Goal: Obtain resource: Download file/media

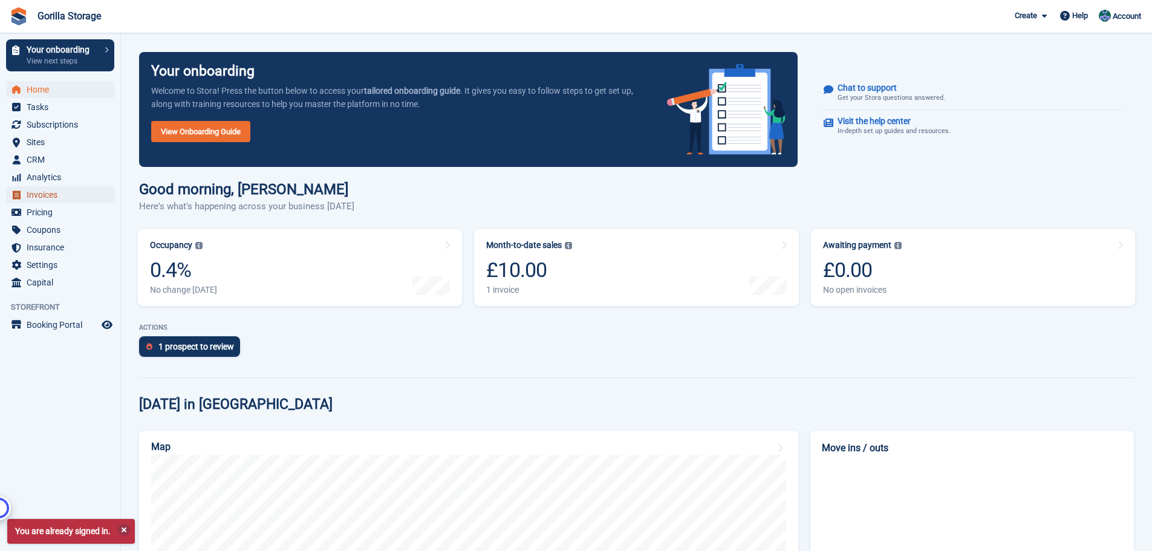
click at [48, 193] on span "Invoices" at bounding box center [63, 194] width 73 height 17
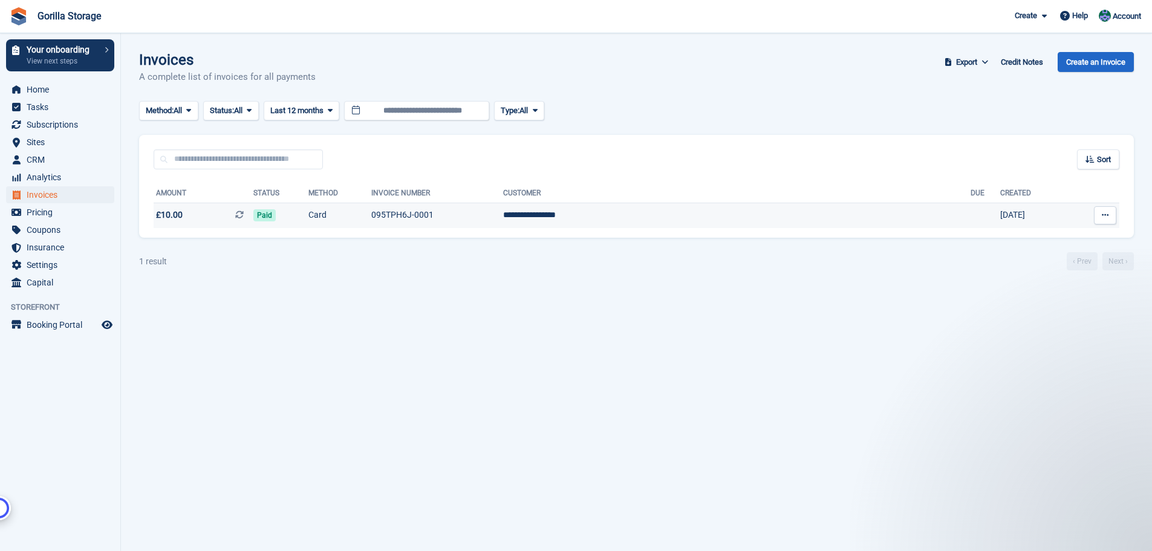
click at [308, 220] on td "Paid" at bounding box center [280, 215] width 55 height 25
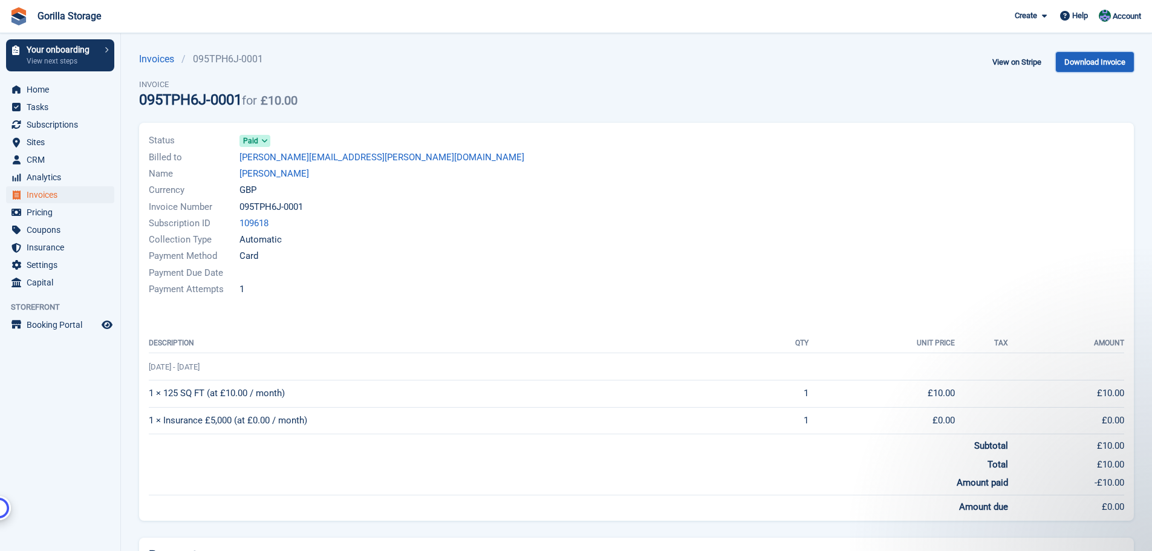
click at [1079, 62] on link "Download Invoice" at bounding box center [1095, 62] width 78 height 20
